Goal: Navigation & Orientation: Find specific page/section

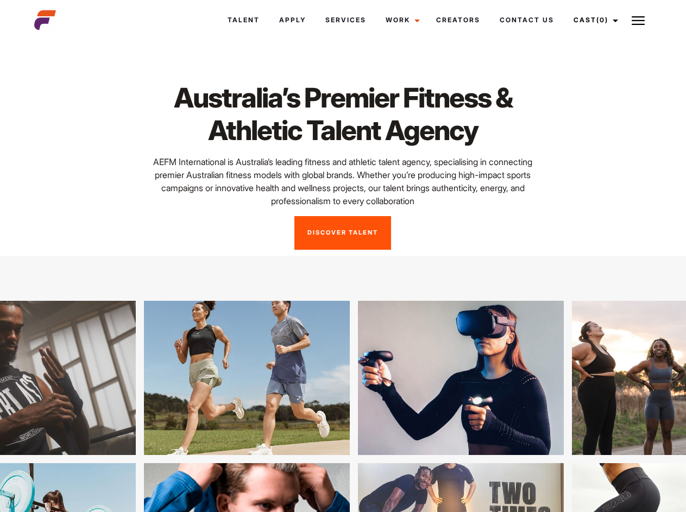
click at [593, 20] on link "Cast (0)" at bounding box center [594, 19] width 61 height 29
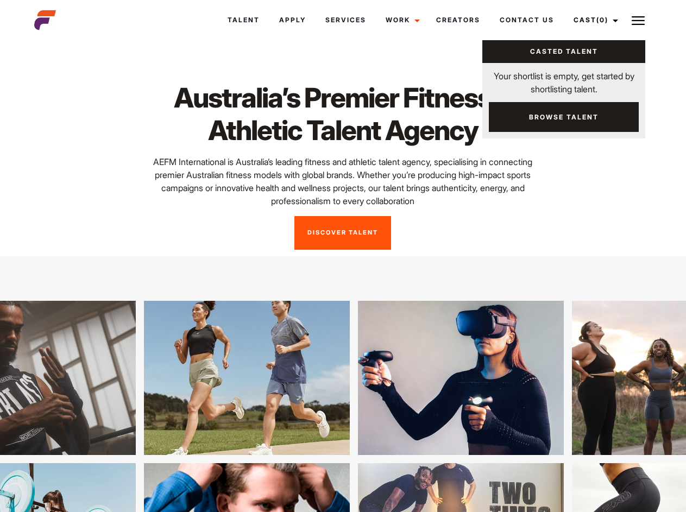
click at [638, 20] on img at bounding box center [638, 20] width 13 height 13
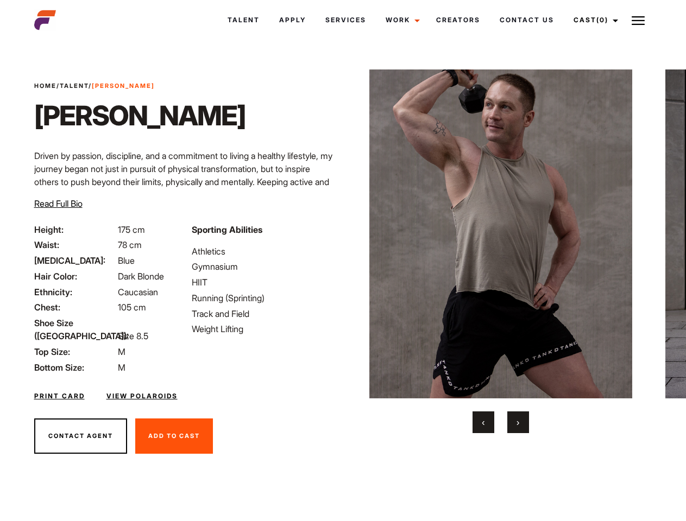
click at [593, 20] on link "Cast (0)" at bounding box center [594, 19] width 61 height 29
click at [638, 20] on img at bounding box center [638, 20] width 13 height 13
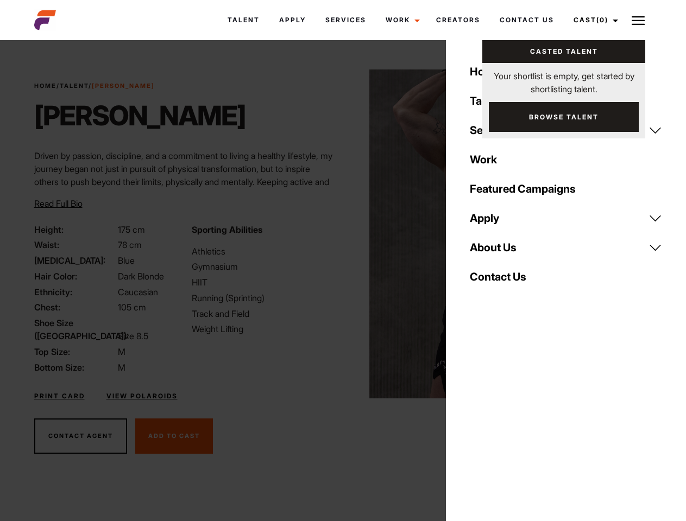
click at [500, 251] on img at bounding box center [500, 234] width 263 height 329
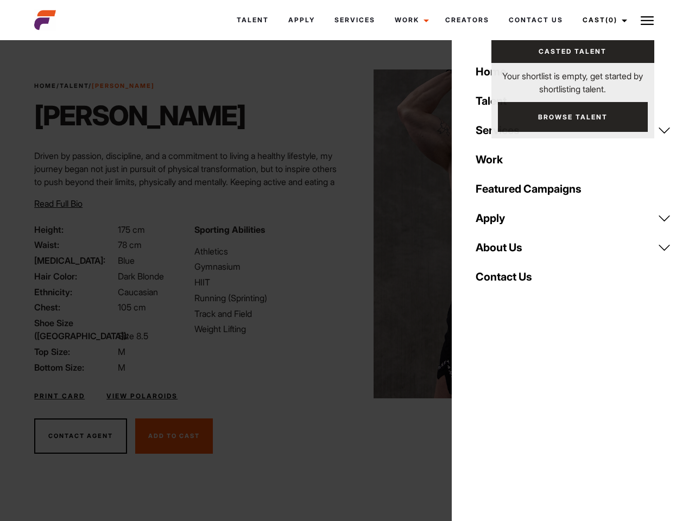
click at [343, 234] on div "Sporting Abilities Athletics Gymnasium HIIT Running (Sprinting) Track and Field…" at bounding box center [268, 298] width 160 height 151
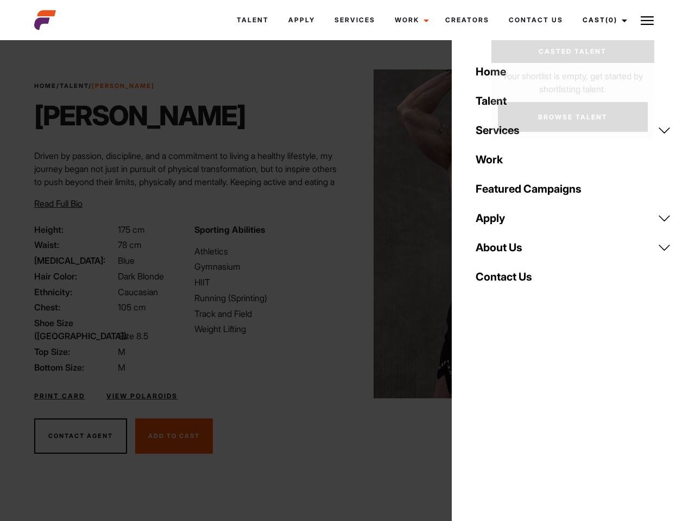
click at [483, 423] on div "Home Talent Services Talent Casting Photography Videography Creative Hair and M…" at bounding box center [573, 260] width 243 height 521
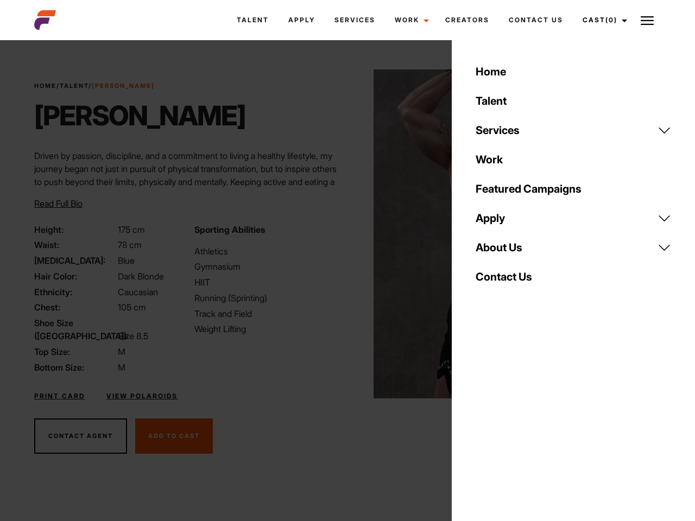
click at [518, 423] on div "Home Talent Services Talent Casting Photography Videography Creative Hair and M…" at bounding box center [573, 260] width 243 height 521
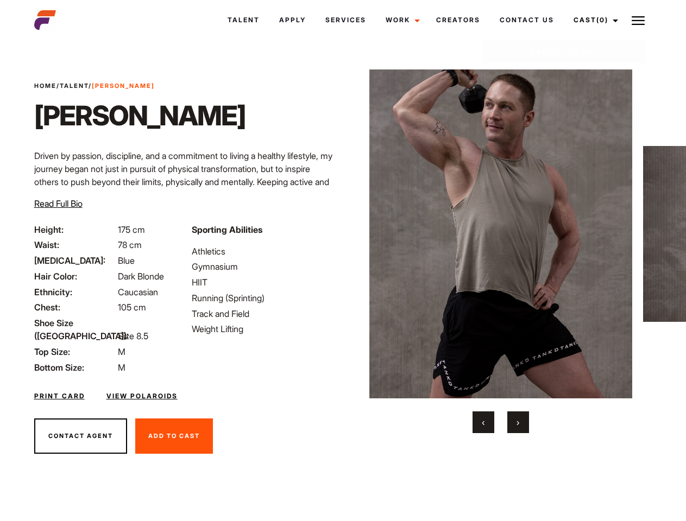
click at [593, 20] on link "Cast (0)" at bounding box center [594, 19] width 61 height 29
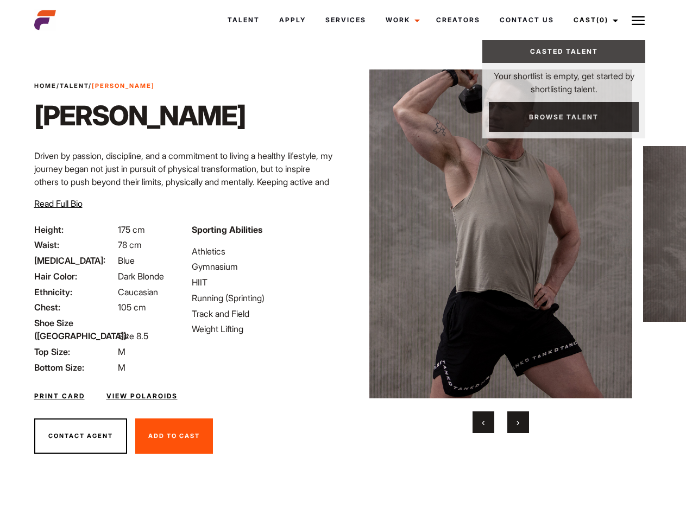
click at [638, 20] on img at bounding box center [638, 20] width 13 height 13
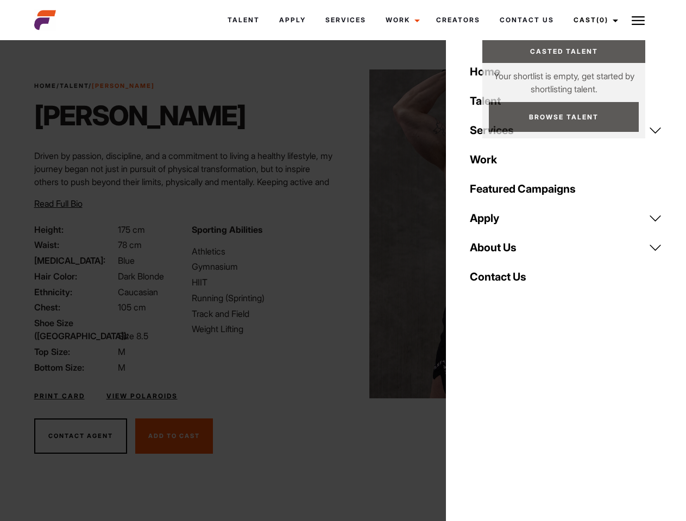
click at [500, 251] on img at bounding box center [500, 234] width 263 height 329
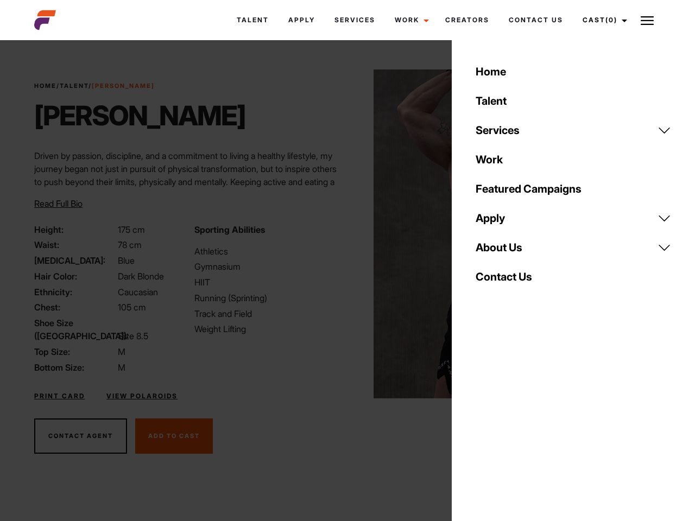
click at [343, 234] on div "Sporting Abilities Athletics Gymnasium HIIT Running (Sprinting) Track and Field…" at bounding box center [268, 298] width 160 height 151
click at [483, 423] on div "Home Talent Services Talent Casting Photography Videography Creative Hair and M…" at bounding box center [573, 260] width 243 height 521
click at [518, 423] on div "Home Talent Services Talent Casting Photography Videography Creative Hair and M…" at bounding box center [573, 260] width 243 height 521
